Goal: Task Accomplishment & Management: Use online tool/utility

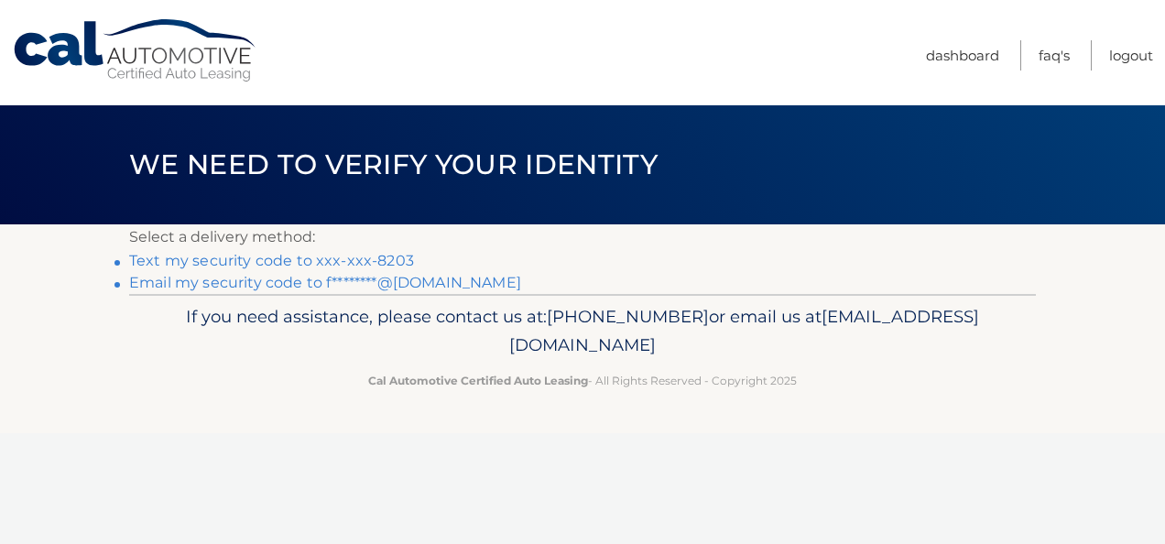
click at [242, 260] on link "Text my security code to xxx-xxx-8203" at bounding box center [271, 260] width 285 height 17
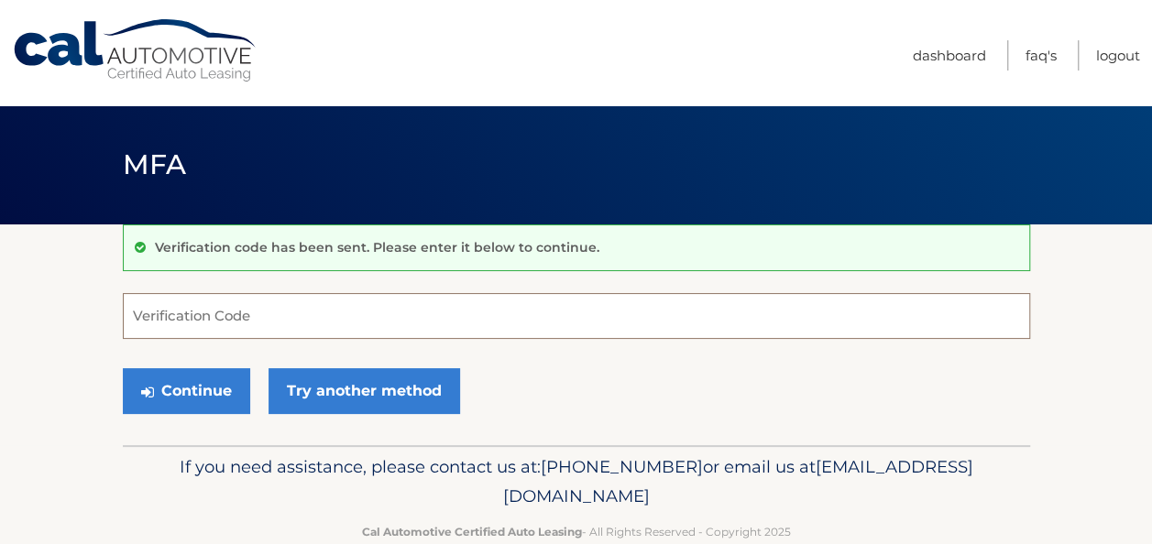
click at [199, 308] on input "Verification Code" at bounding box center [576, 316] width 907 height 46
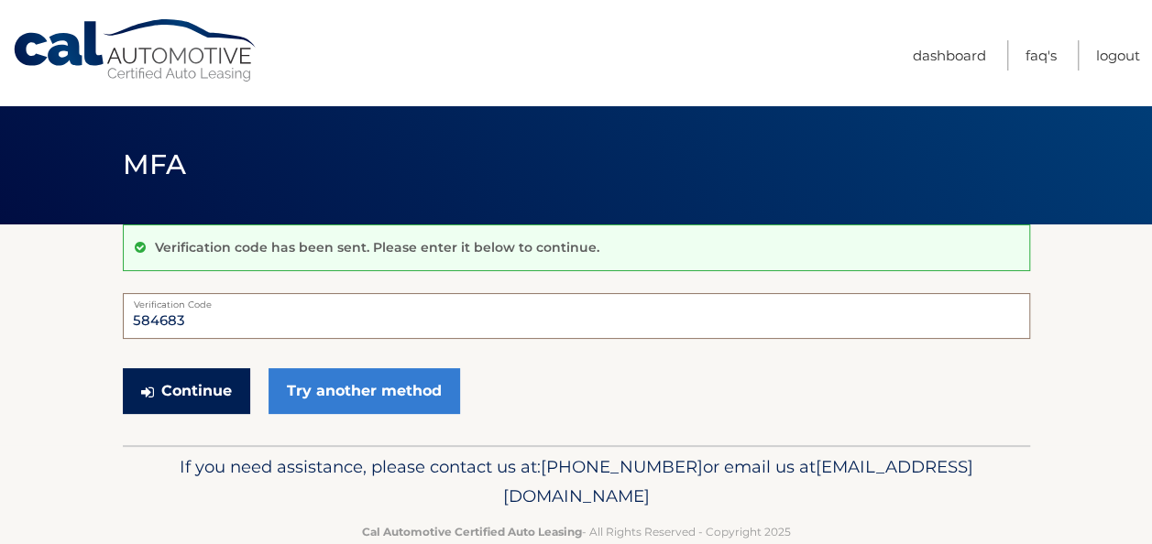
type input "584683"
click at [191, 384] on button "Continue" at bounding box center [186, 391] width 127 height 46
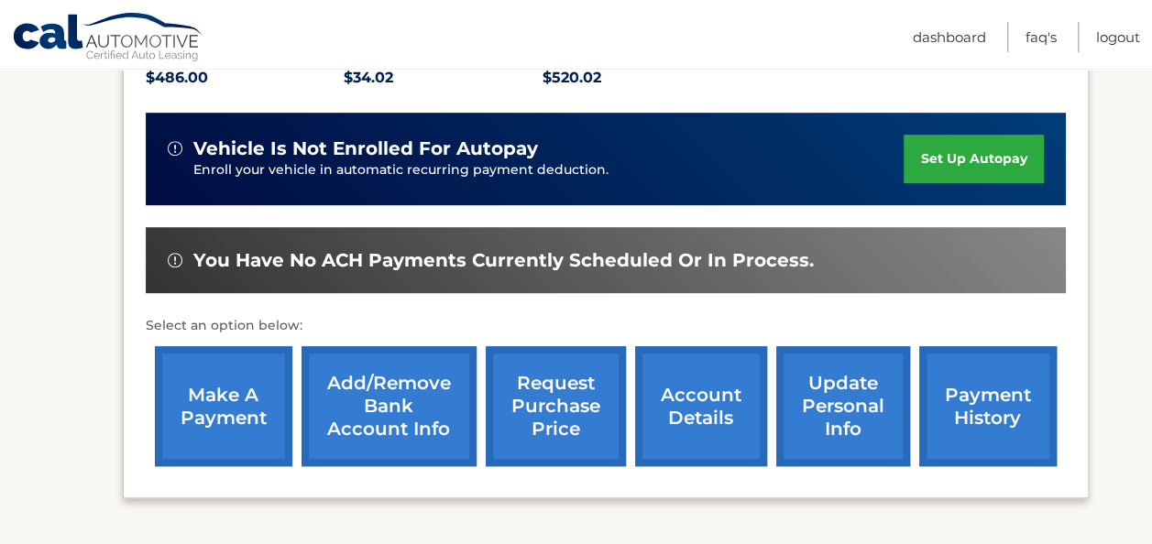
scroll to position [461, 0]
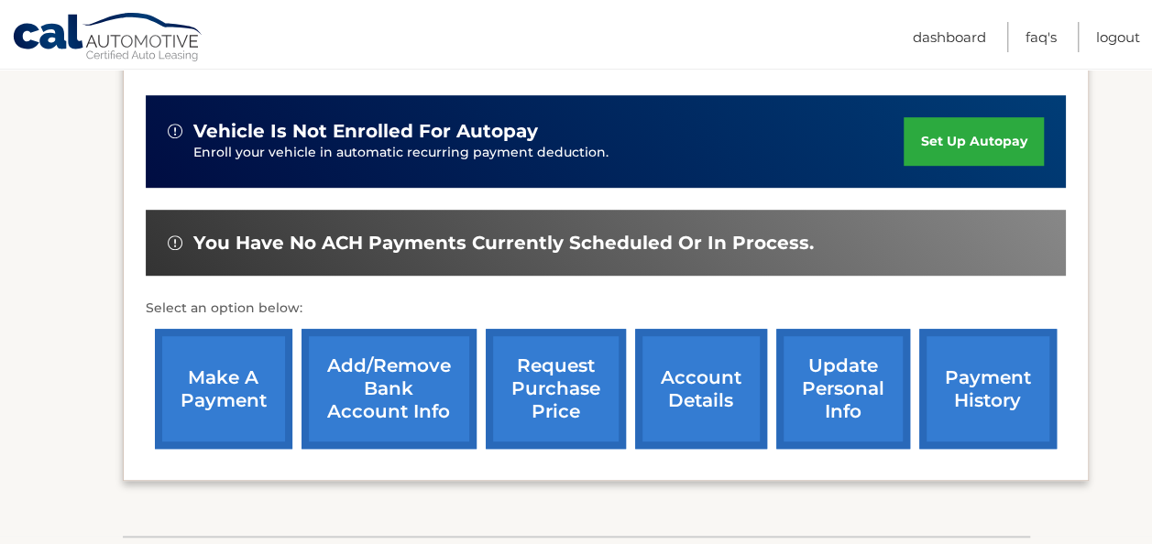
click at [201, 376] on link "make a payment" at bounding box center [223, 389] width 137 height 120
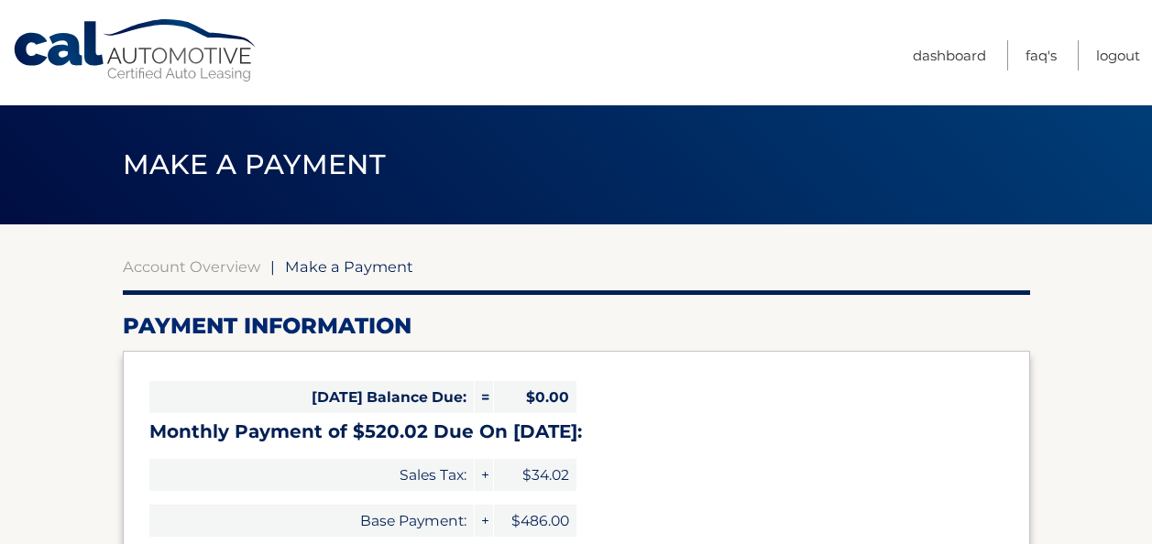
select select "MjVmZTllMDItNTVjZi00M2E3LTk2YjEtY2JmOWU5OGMwZTA1"
